Goal: Task Accomplishment & Management: Complete application form

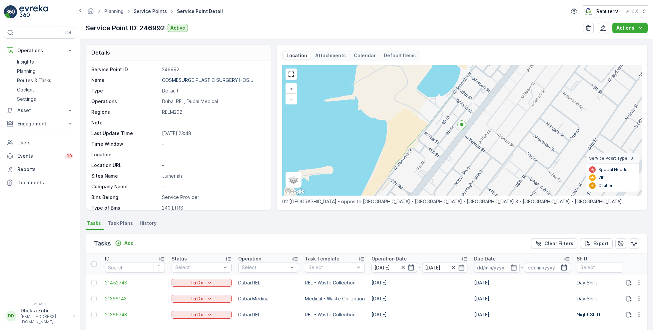
click at [151, 12] on link "Service Points" at bounding box center [150, 11] width 33 height 6
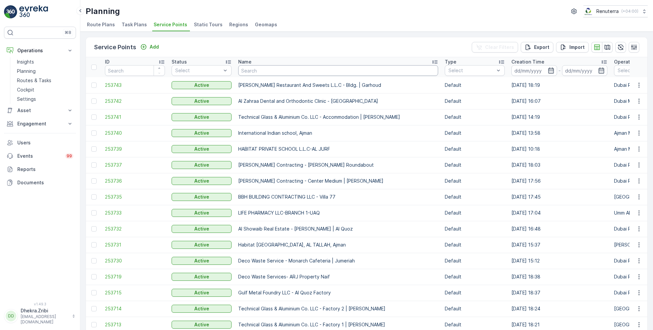
click at [281, 71] on input "text" at bounding box center [338, 70] width 200 height 11
type input "symb"
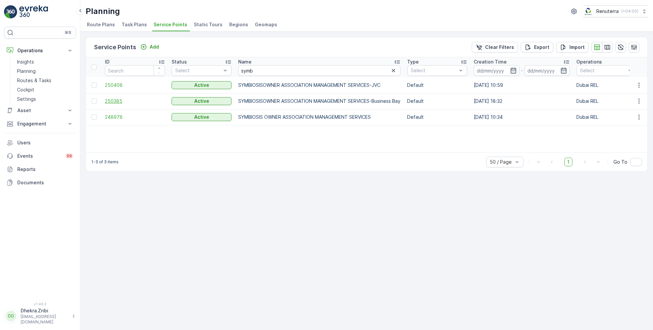
click at [116, 101] on span "250385" at bounding box center [135, 101] width 60 height 7
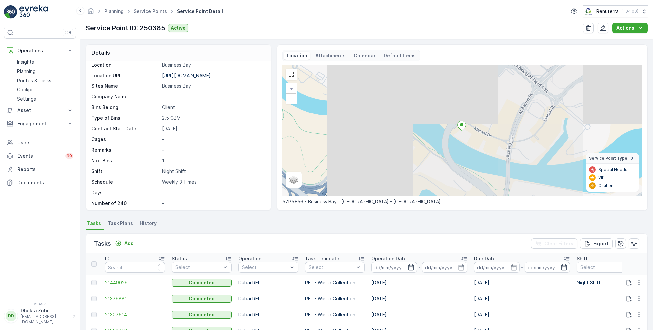
scroll to position [91, 0]
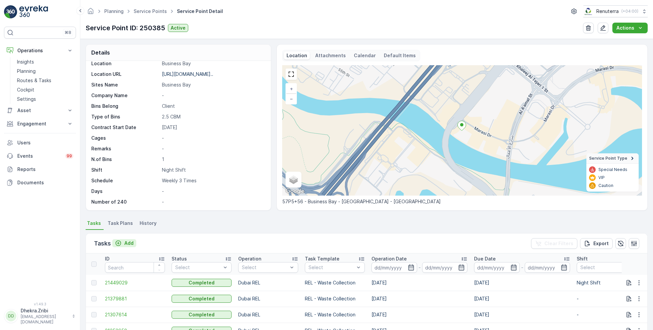
click at [127, 244] on p "Add" at bounding box center [128, 243] width 9 height 7
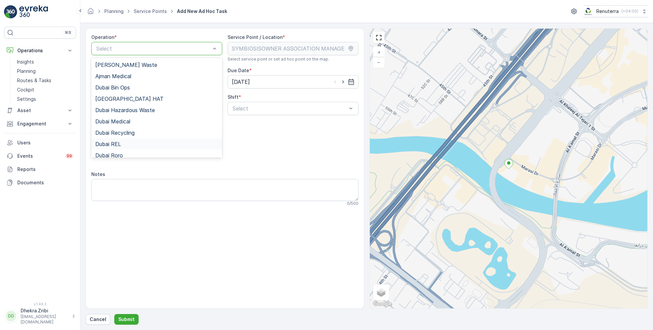
click at [130, 141] on div "Dubai REL" at bounding box center [156, 144] width 123 height 6
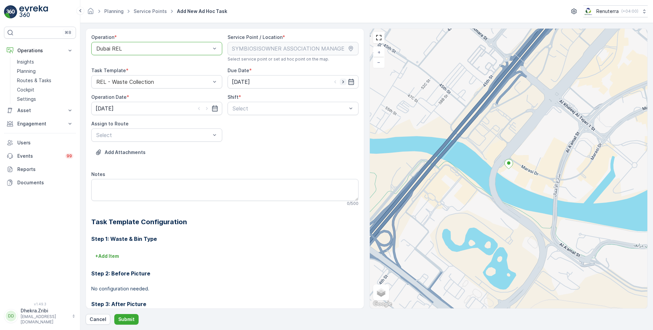
click at [340, 81] on icon "button" at bounding box center [343, 82] width 7 height 7
type input "[DATE]"
click at [206, 109] on icon "button" at bounding box center [207, 108] width 7 height 7
type input "[DATE]"
click at [245, 134] on span "Night Shift" at bounding box center [245, 136] width 27 height 6
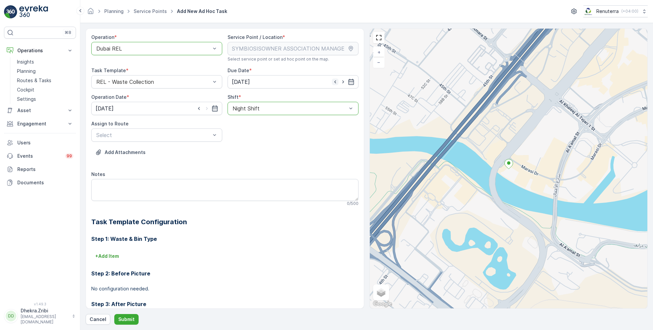
click at [334, 81] on icon "button" at bounding box center [335, 82] width 2 height 3
type input "[DATE]"
click at [206, 106] on input at bounding box center [156, 108] width 131 height 13
click at [117, 163] on div "8" at bounding box center [114, 164] width 11 height 11
type input "[DATE]"
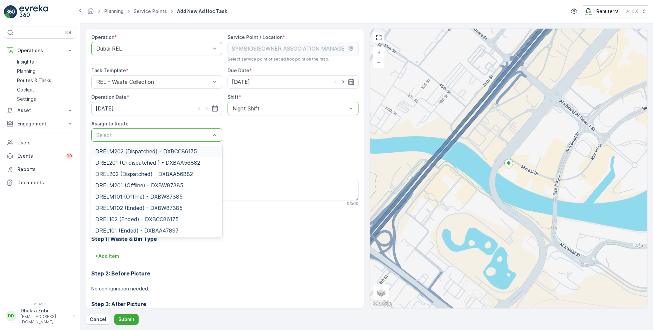
click at [137, 151] on span "DRELM202 (Dispatched) - DXBCC86175" at bounding box center [146, 152] width 102 height 6
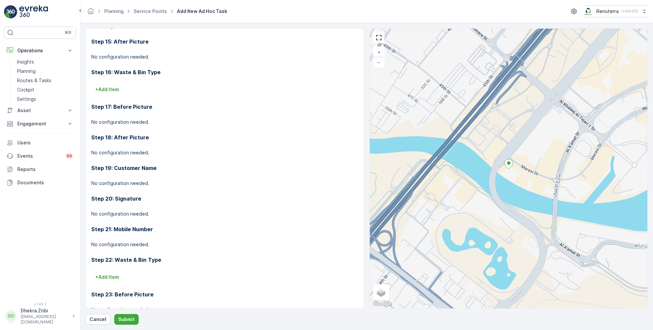
scroll to position [650, 0]
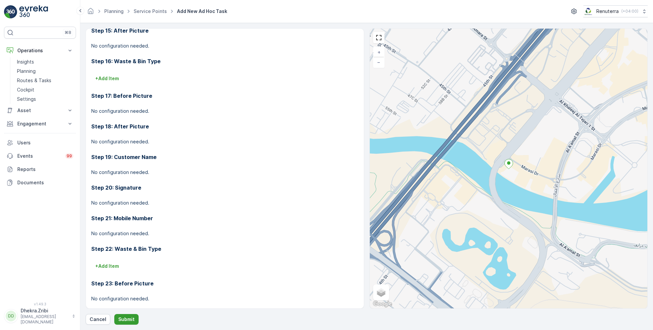
click at [126, 321] on p "Submit" at bounding box center [126, 319] width 16 height 7
